Goal: Task Accomplishment & Management: Manage account settings

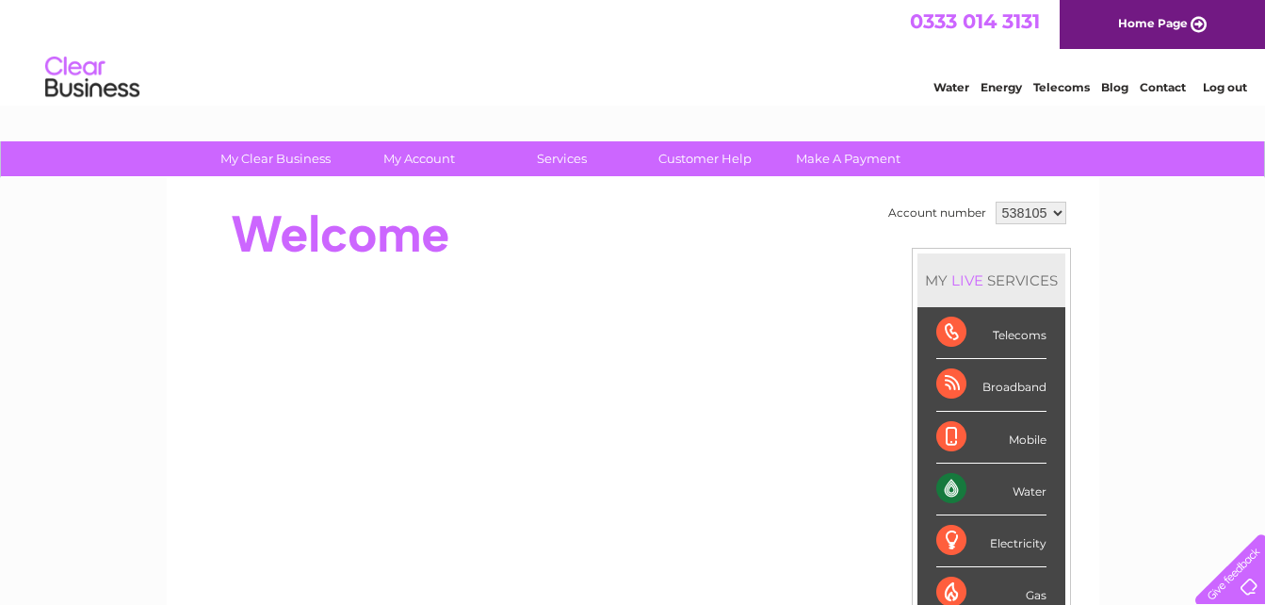
click at [1054, 210] on select "538105" at bounding box center [1031, 213] width 71 height 23
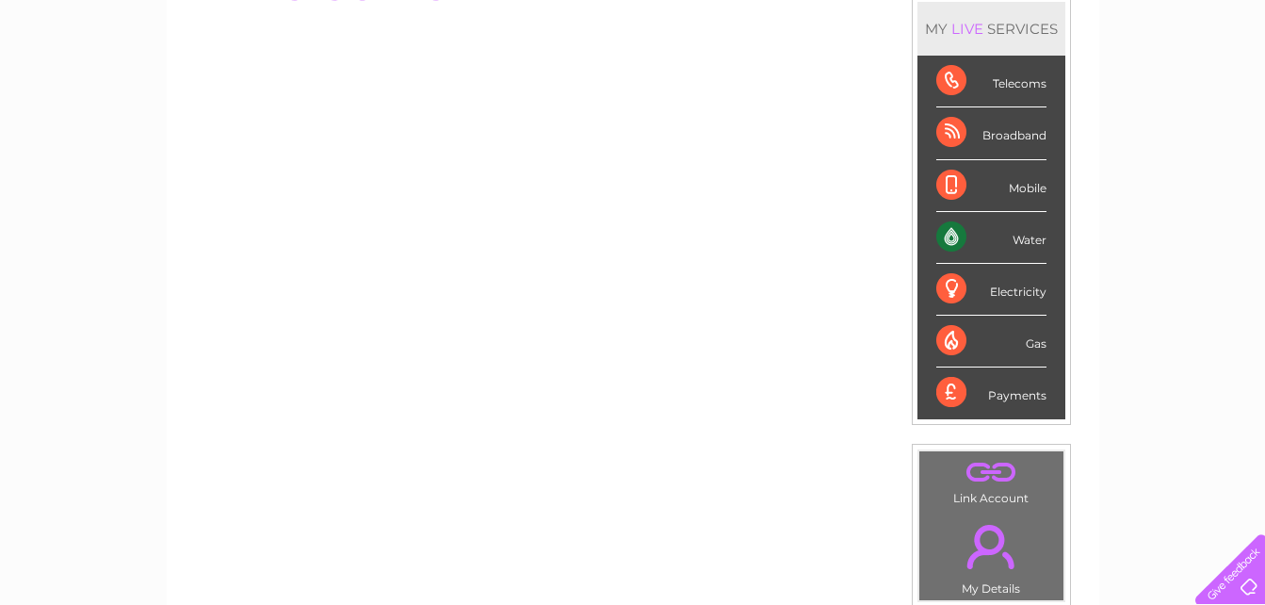
scroll to position [264, 0]
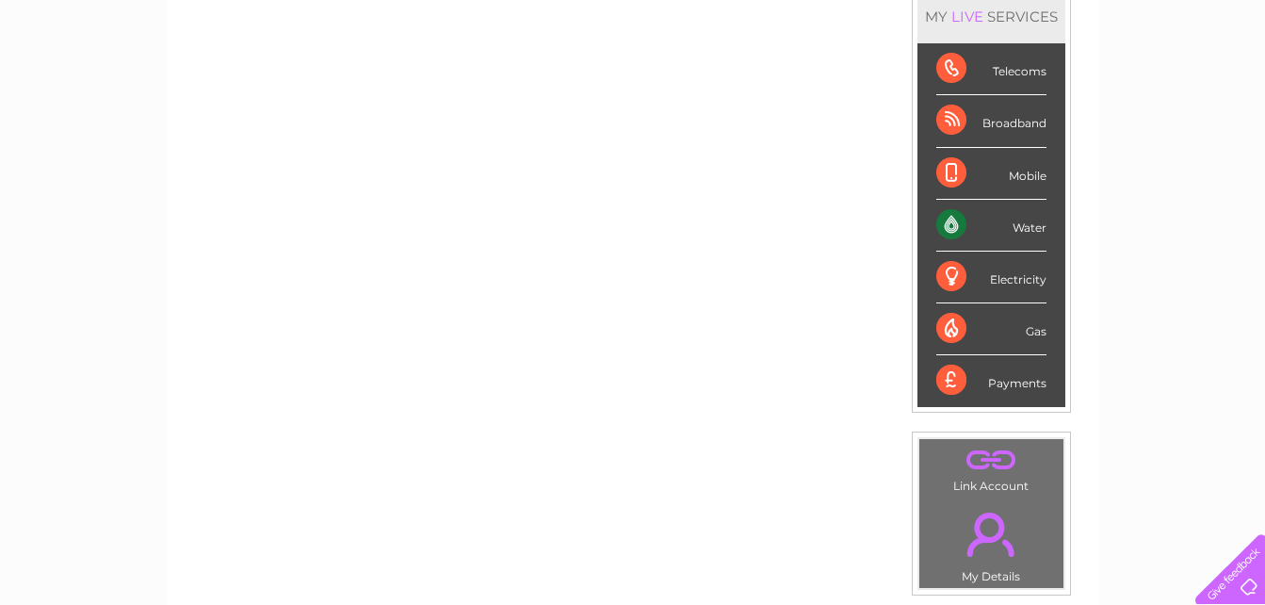
click at [980, 466] on link "." at bounding box center [991, 460] width 135 height 33
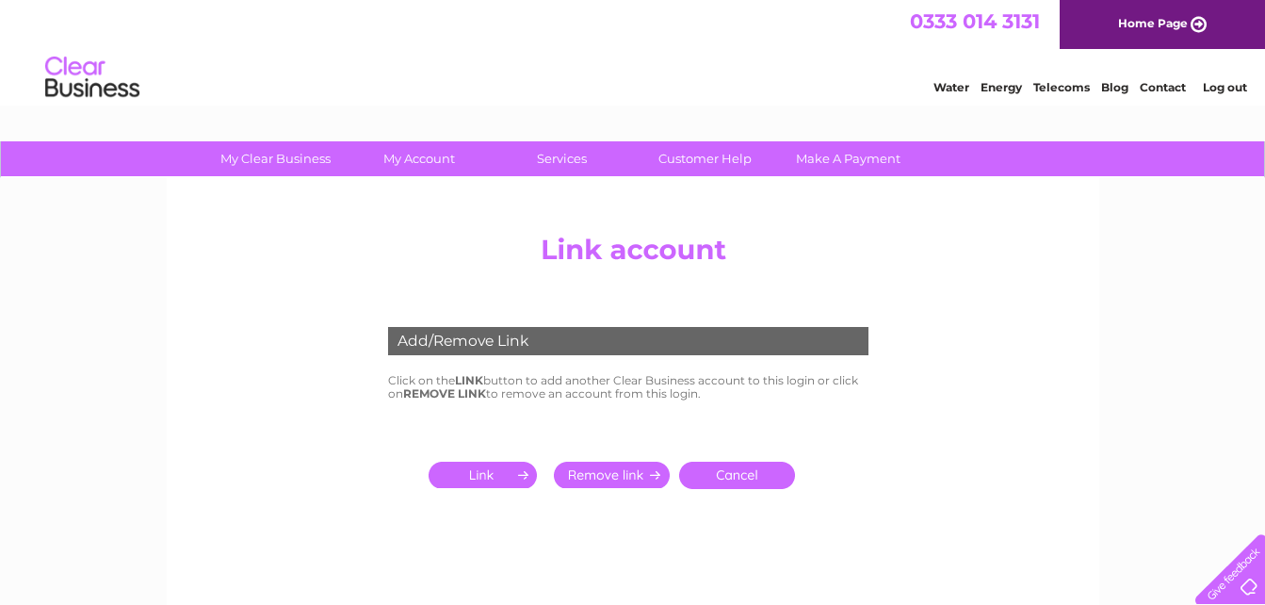
click at [490, 473] on input "submit" at bounding box center [487, 475] width 116 height 26
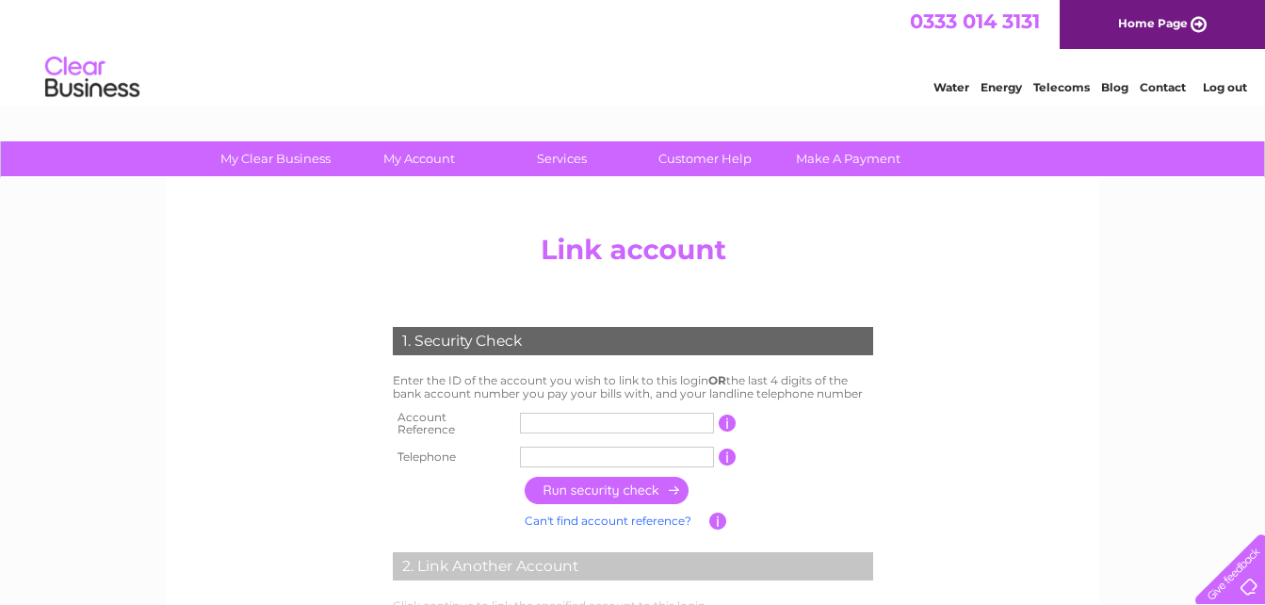
click at [530, 422] on input "text" at bounding box center [617, 423] width 194 height 21
click at [541, 416] on input "CB303099" at bounding box center [617, 423] width 194 height 21
click at [576, 418] on input "303099" at bounding box center [617, 423] width 194 height 21
type input "30309967"
click at [554, 452] on input "text" at bounding box center [617, 456] width 194 height 21
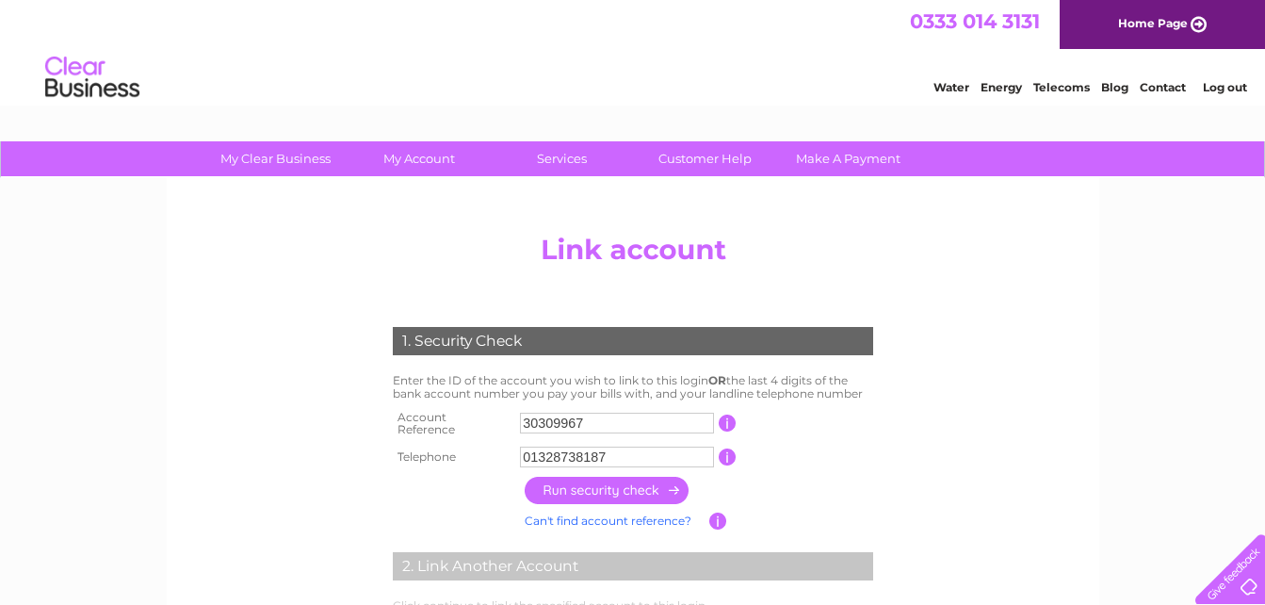
type input "01328738187"
click at [600, 481] on input "button" at bounding box center [608, 490] width 166 height 27
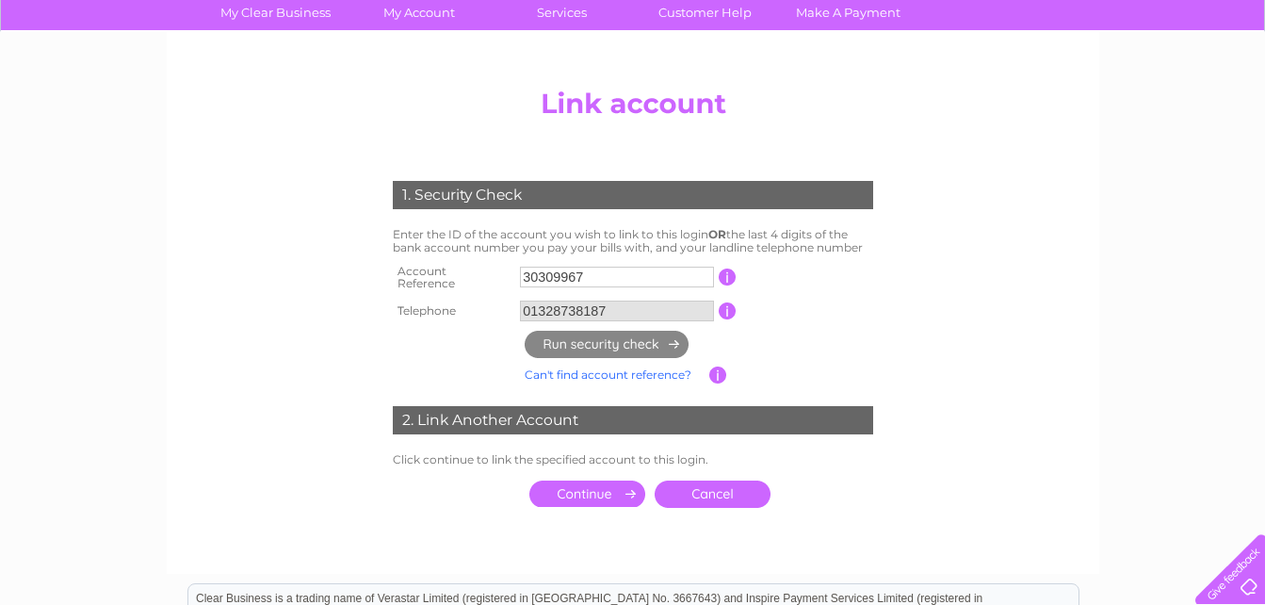
scroll to position [163, 0]
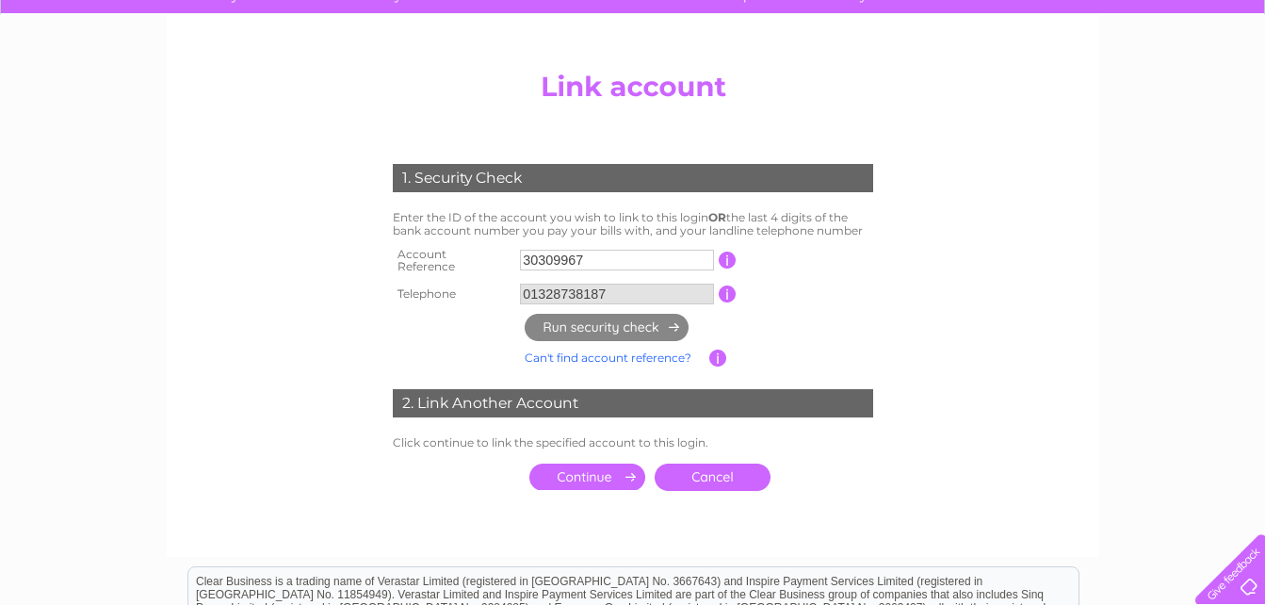
click at [592, 467] on input "submit" at bounding box center [587, 476] width 116 height 26
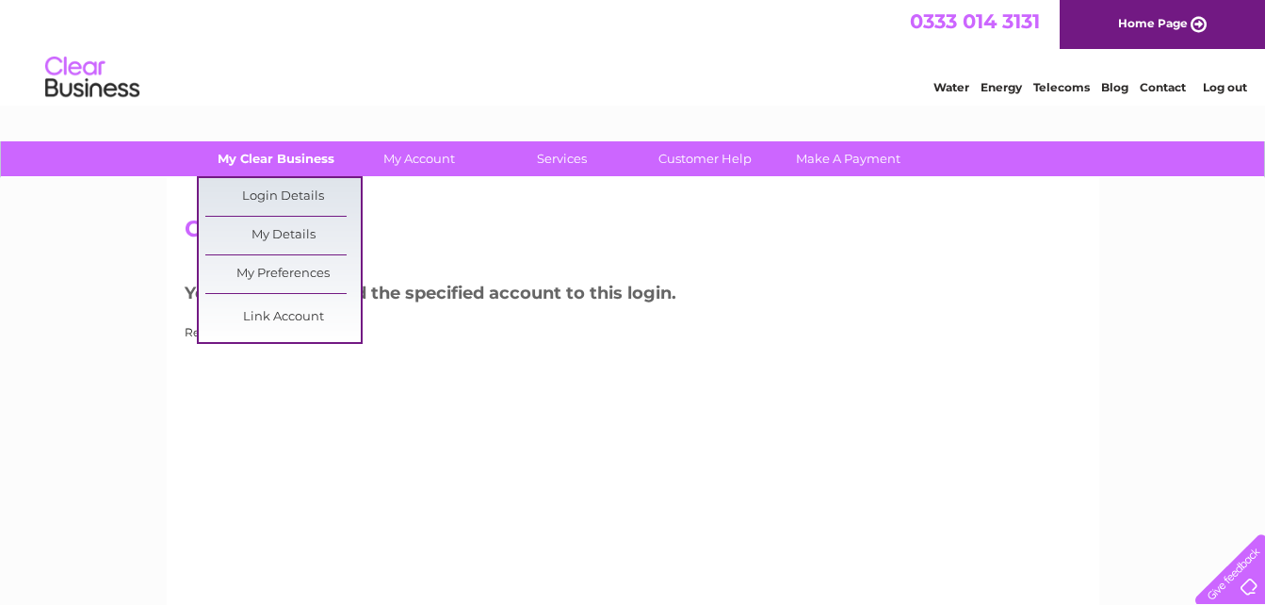
click at [279, 154] on link "My Clear Business" at bounding box center [275, 158] width 155 height 35
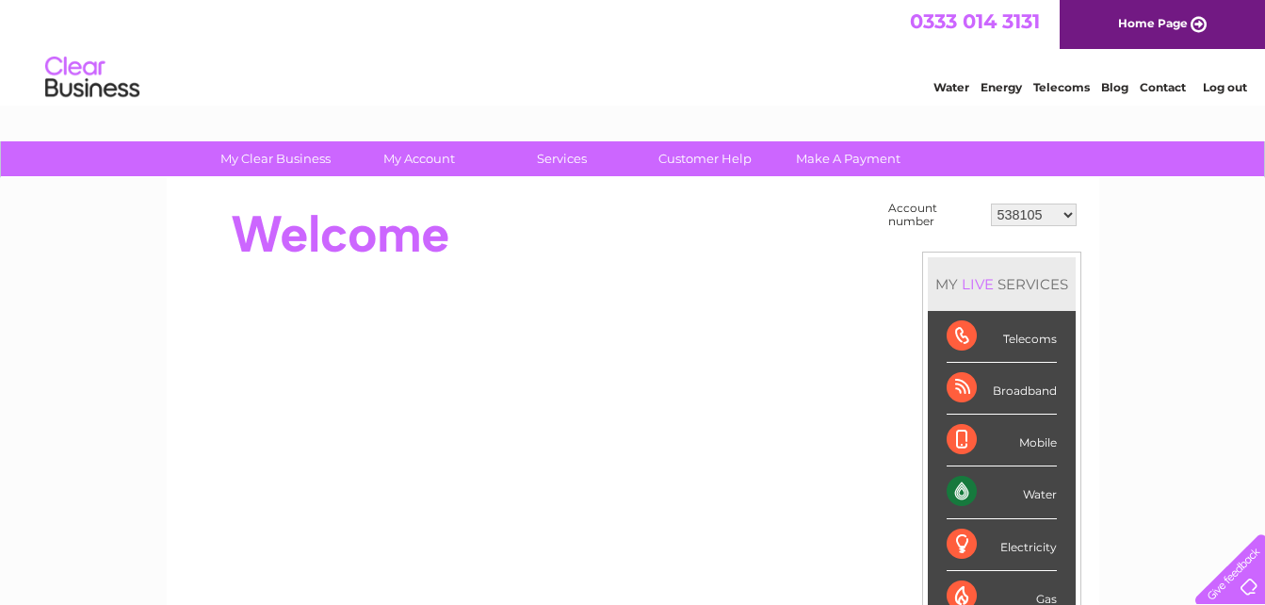
click at [1070, 214] on select "538105 30309967" at bounding box center [1034, 214] width 86 height 23
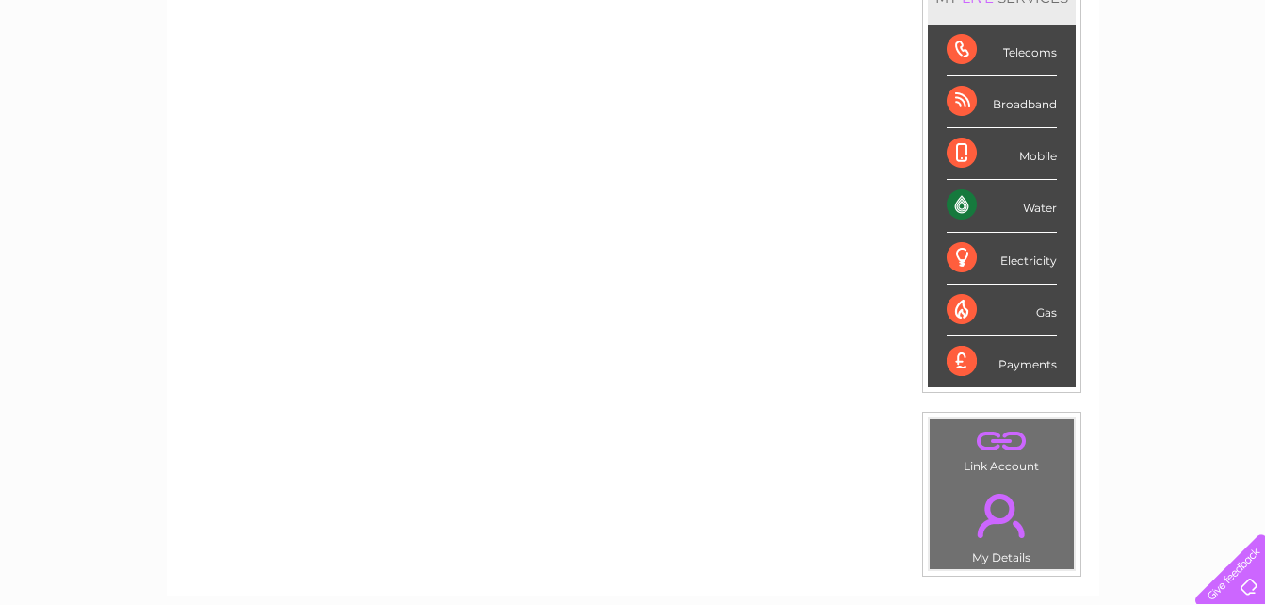
scroll to position [314, 0]
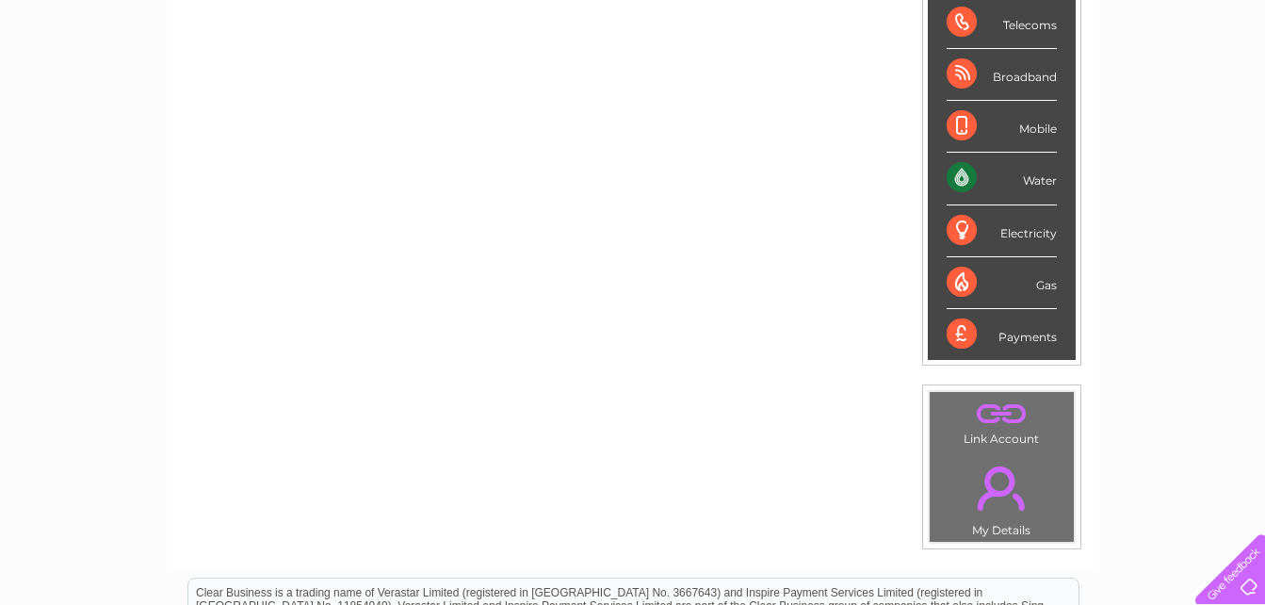
click at [1007, 505] on link "." at bounding box center [1001, 488] width 135 height 66
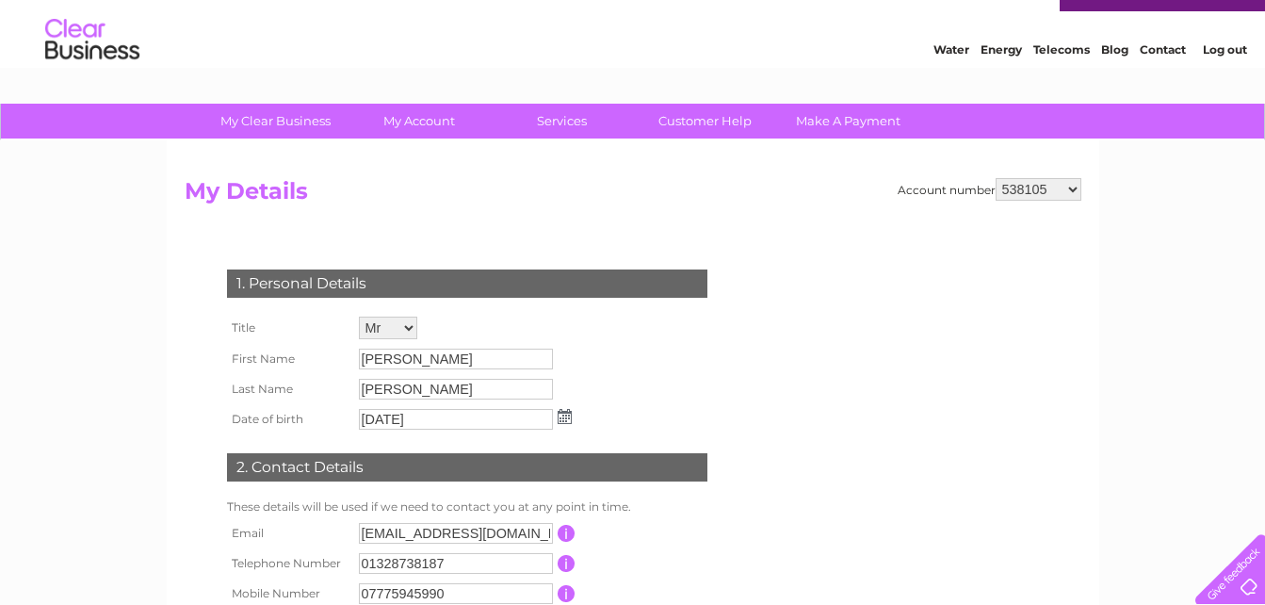
scroll to position [75, 0]
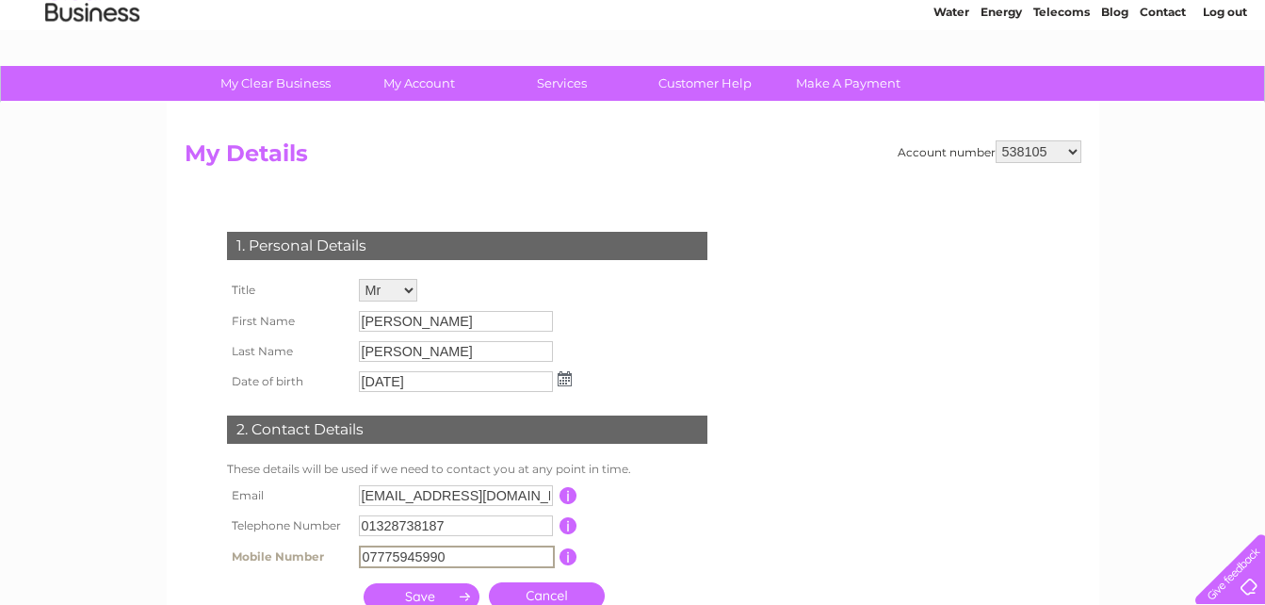
click at [455, 552] on input "07775945990" at bounding box center [457, 556] width 196 height 23
type input "07393350067"
click at [425, 592] on input "submit" at bounding box center [422, 596] width 116 height 26
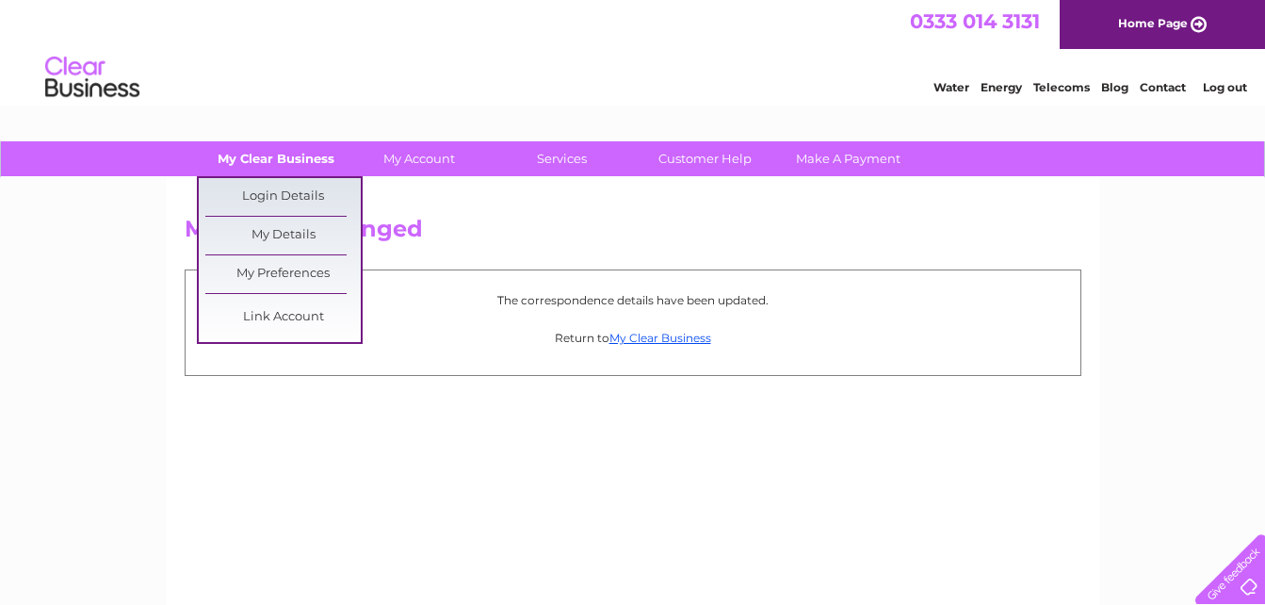
click at [288, 163] on link "My Clear Business" at bounding box center [275, 158] width 155 height 35
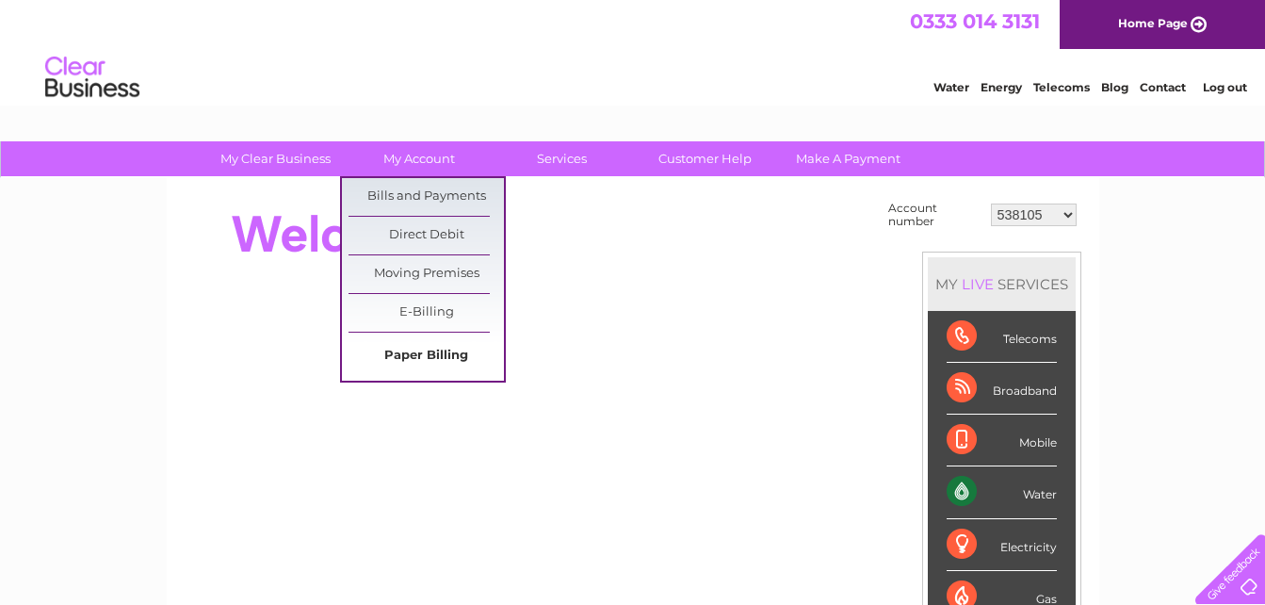
click at [428, 351] on link "Paper Billing" at bounding box center [425, 356] width 155 height 38
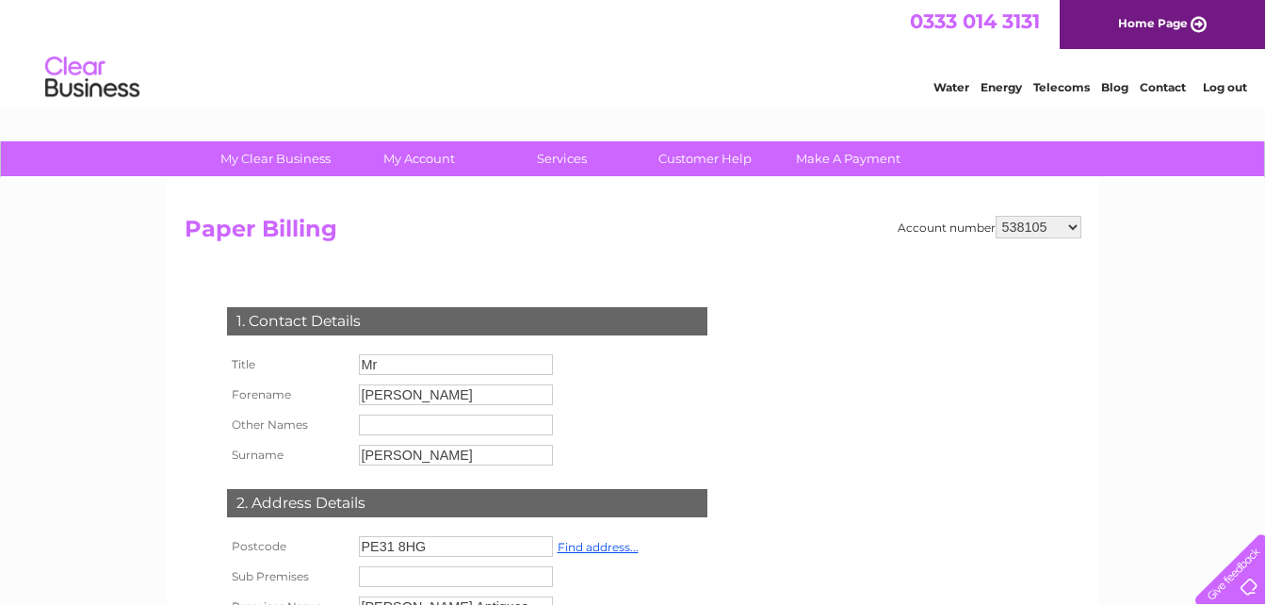
click at [1079, 221] on select "538105 30309967" at bounding box center [1039, 227] width 86 height 23
select select "30309967"
click at [996, 216] on select "538105 30309967" at bounding box center [1039, 227] width 86 height 23
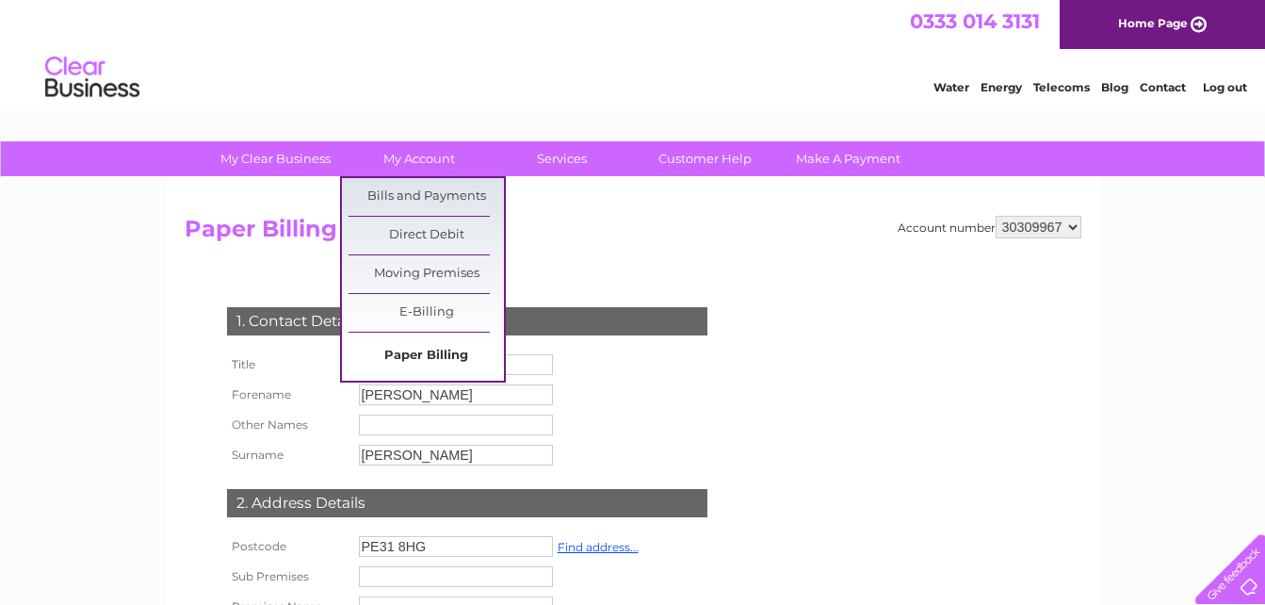
click at [415, 351] on link "Paper Billing" at bounding box center [425, 356] width 155 height 38
click at [426, 304] on link "E-Billing" at bounding box center [425, 313] width 155 height 38
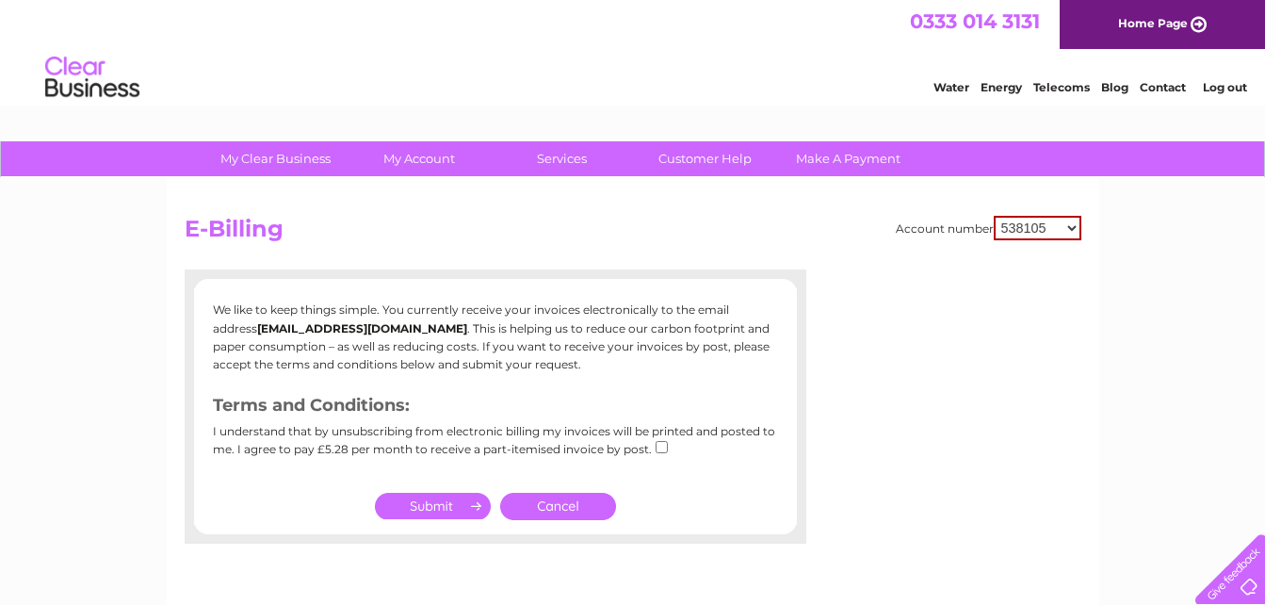
click at [519, 227] on h2 "E-Billing" at bounding box center [633, 234] width 897 height 36
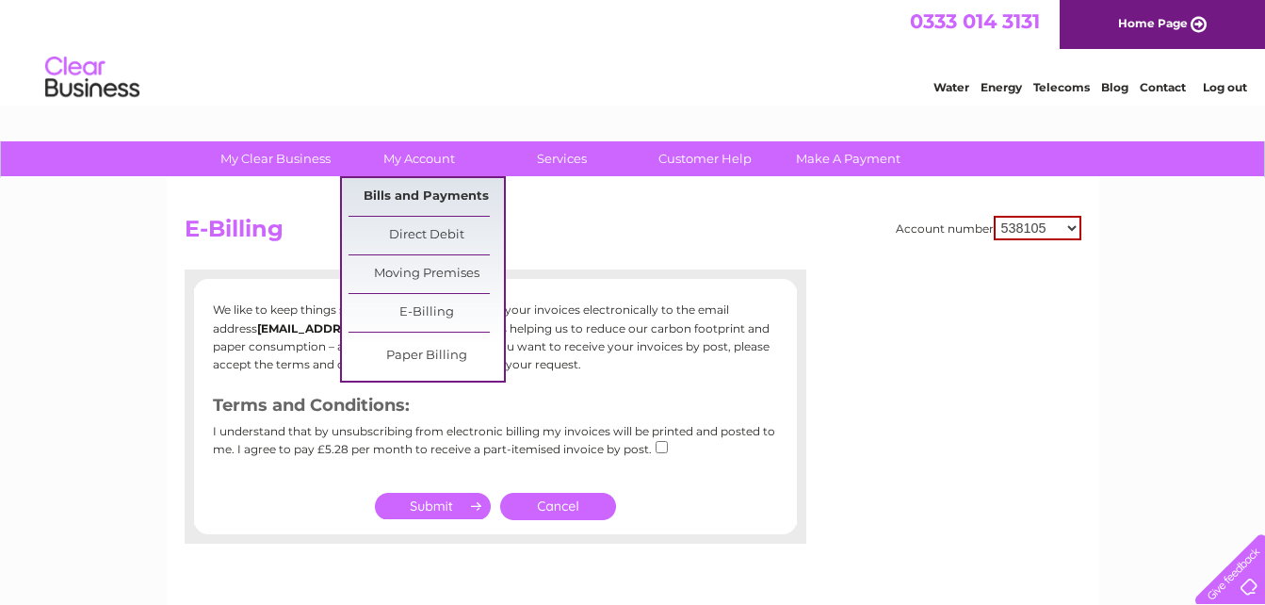
click at [415, 192] on link "Bills and Payments" at bounding box center [425, 197] width 155 height 38
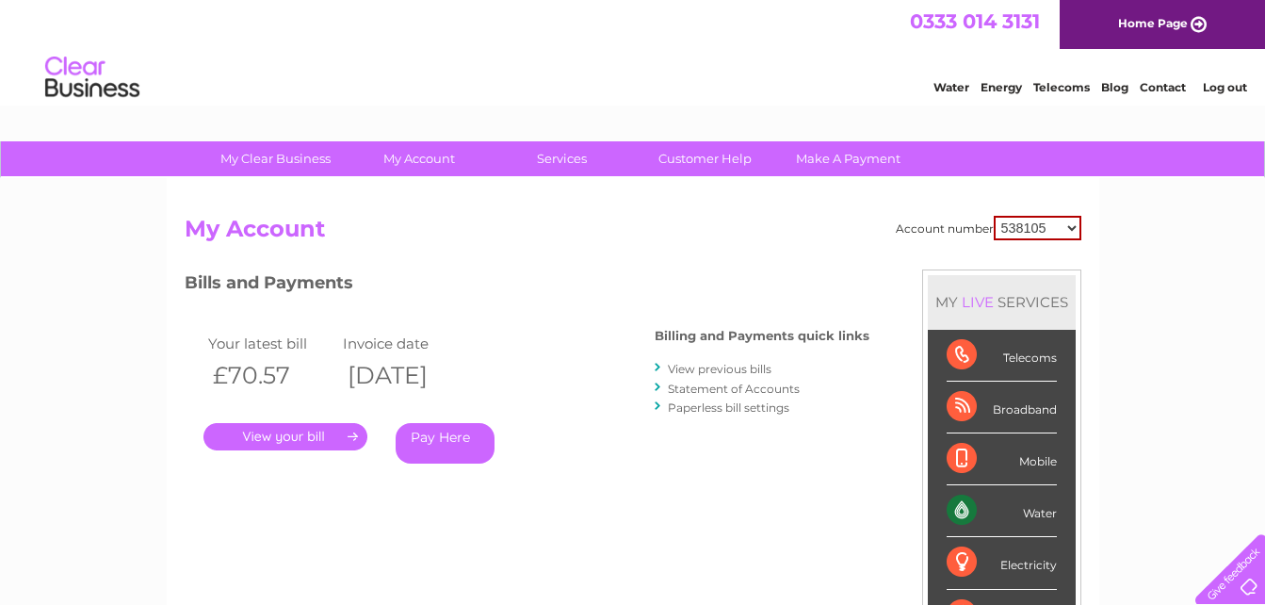
click at [1078, 224] on select "538105 30309967" at bounding box center [1038, 228] width 88 height 24
select select "30309967"
click at [994, 216] on select "538105 30309967" at bounding box center [1038, 228] width 88 height 24
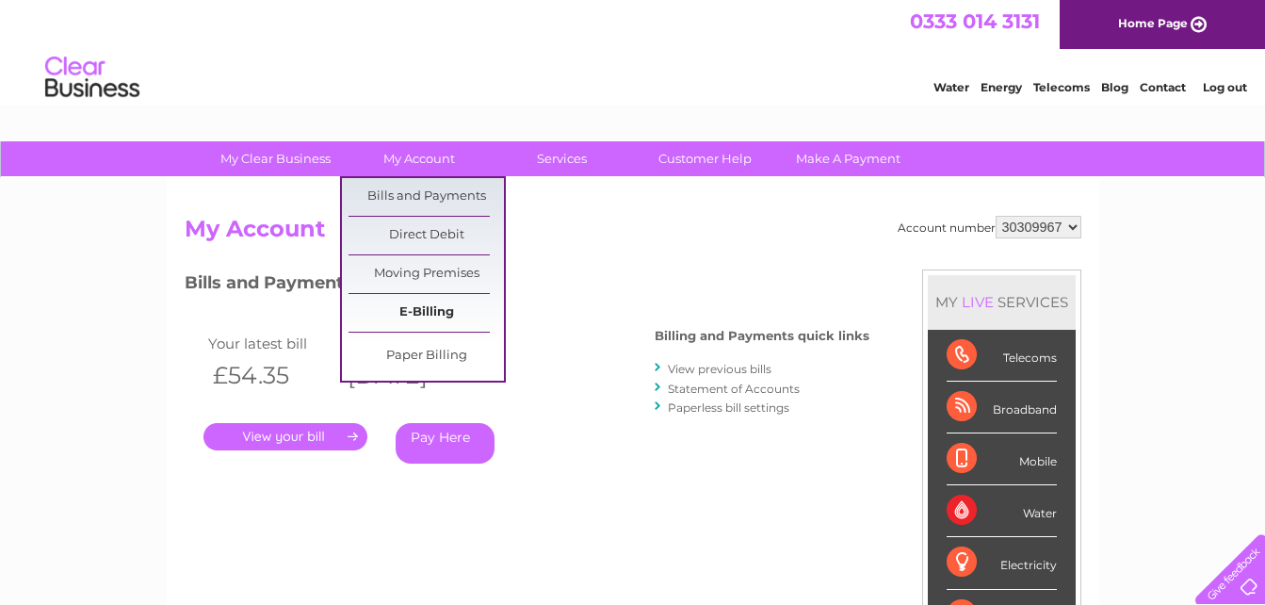
click at [450, 307] on link "E-Billing" at bounding box center [425, 313] width 155 height 38
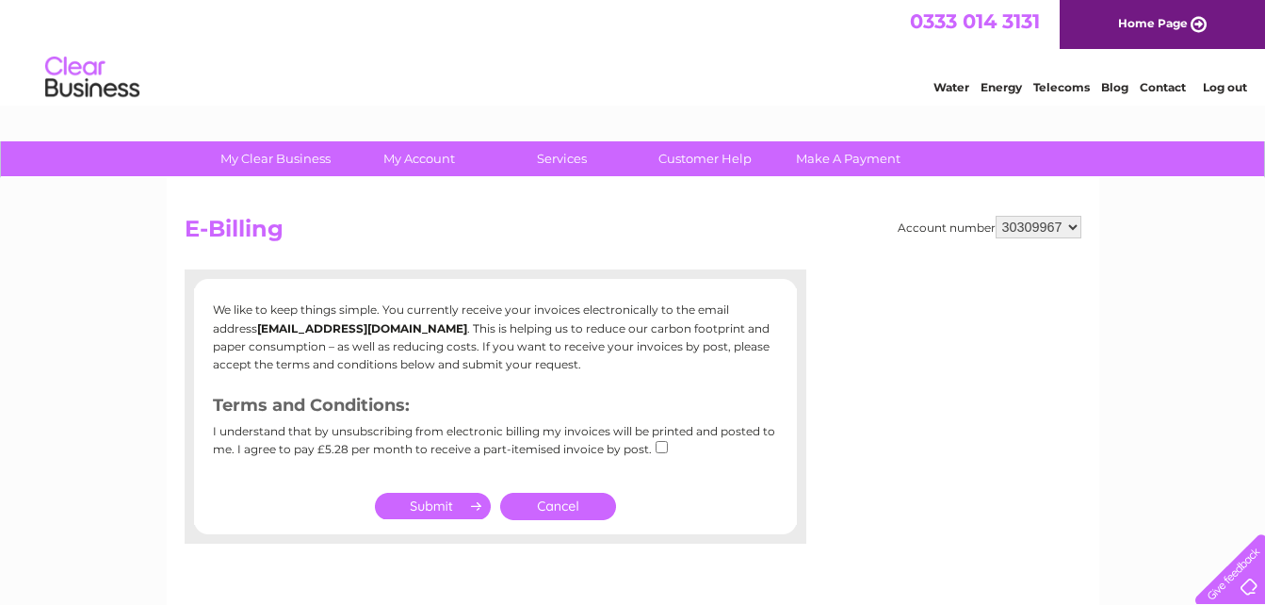
click at [401, 226] on h2 "E-Billing" at bounding box center [633, 234] width 897 height 36
click at [122, 216] on div "My Clear Business Login Details My Details My Preferences Link Account My Accou…" at bounding box center [632, 584] width 1265 height 886
click at [1146, 251] on div "My Clear Business Login Details My Details My Preferences Link Account My Accou…" at bounding box center [632, 584] width 1265 height 886
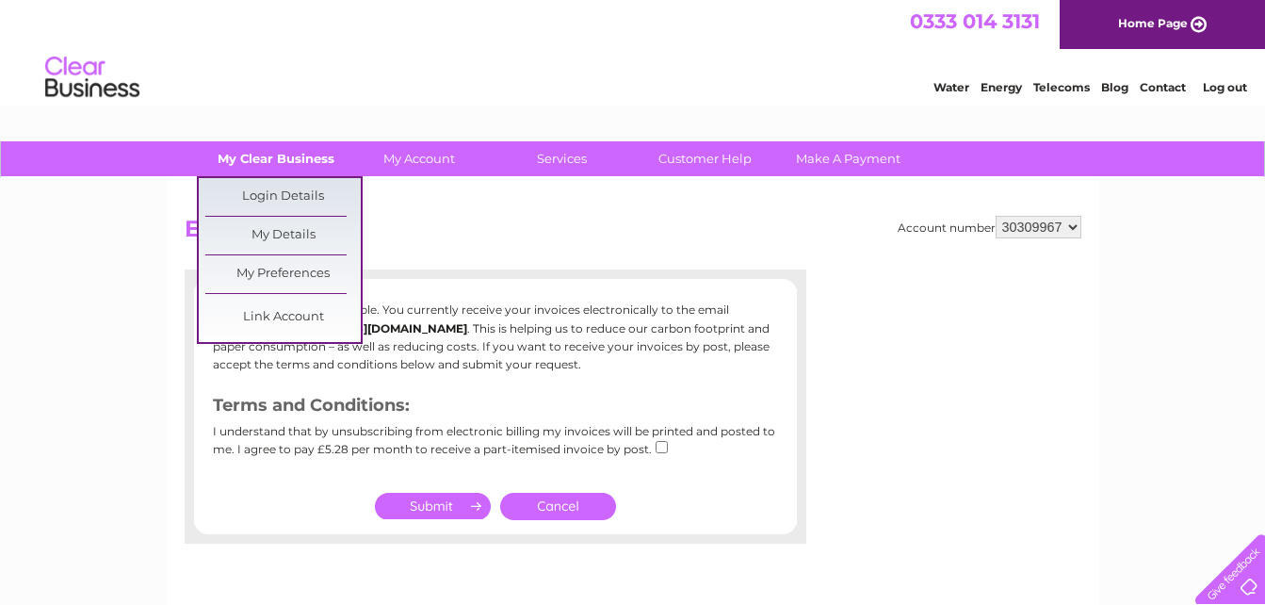
click at [277, 147] on link "My Clear Business" at bounding box center [275, 158] width 155 height 35
